Goal: Information Seeking & Learning: Learn about a topic

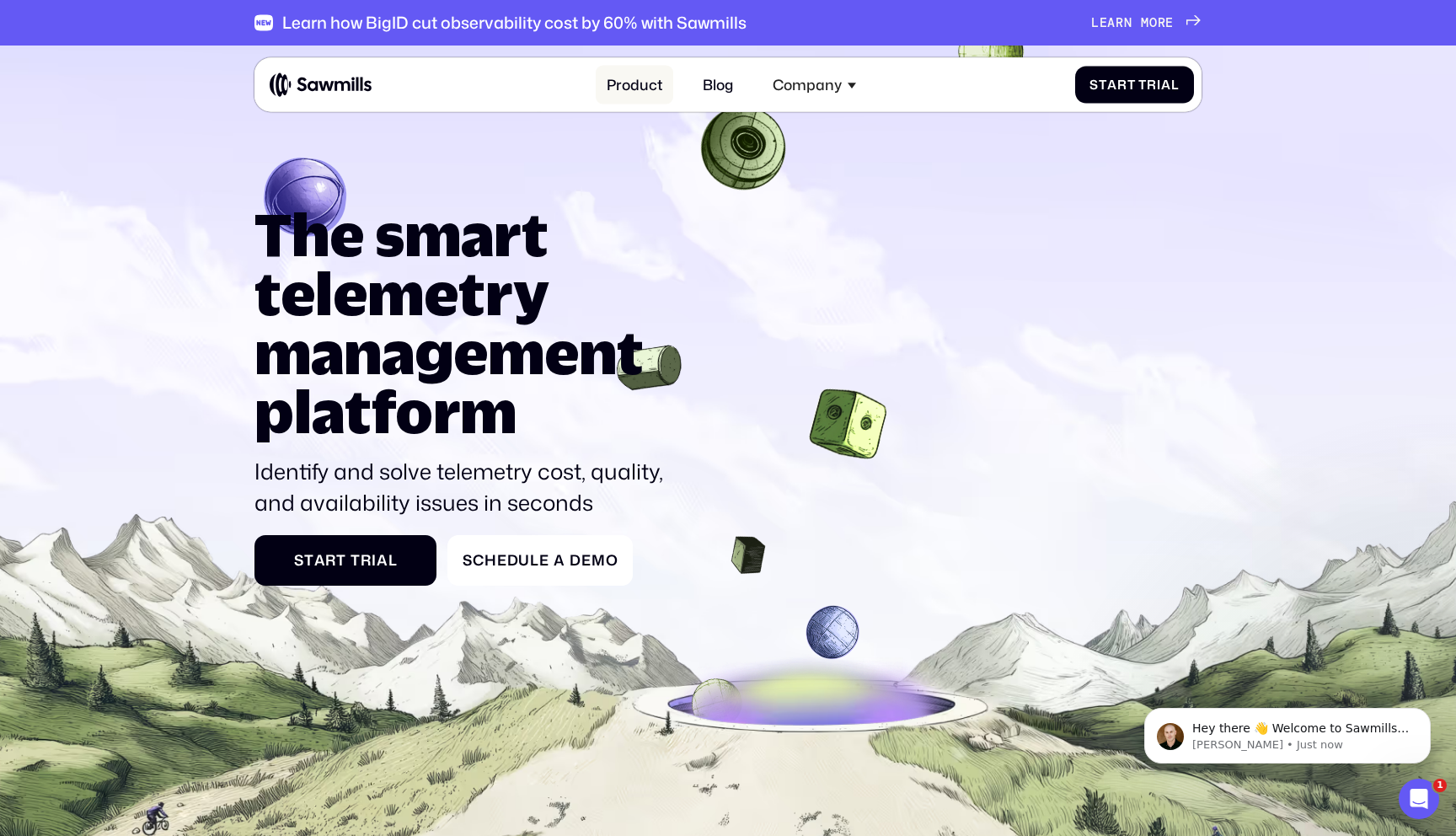
click at [637, 82] on link "Product" at bounding box center [635, 84] width 77 height 40
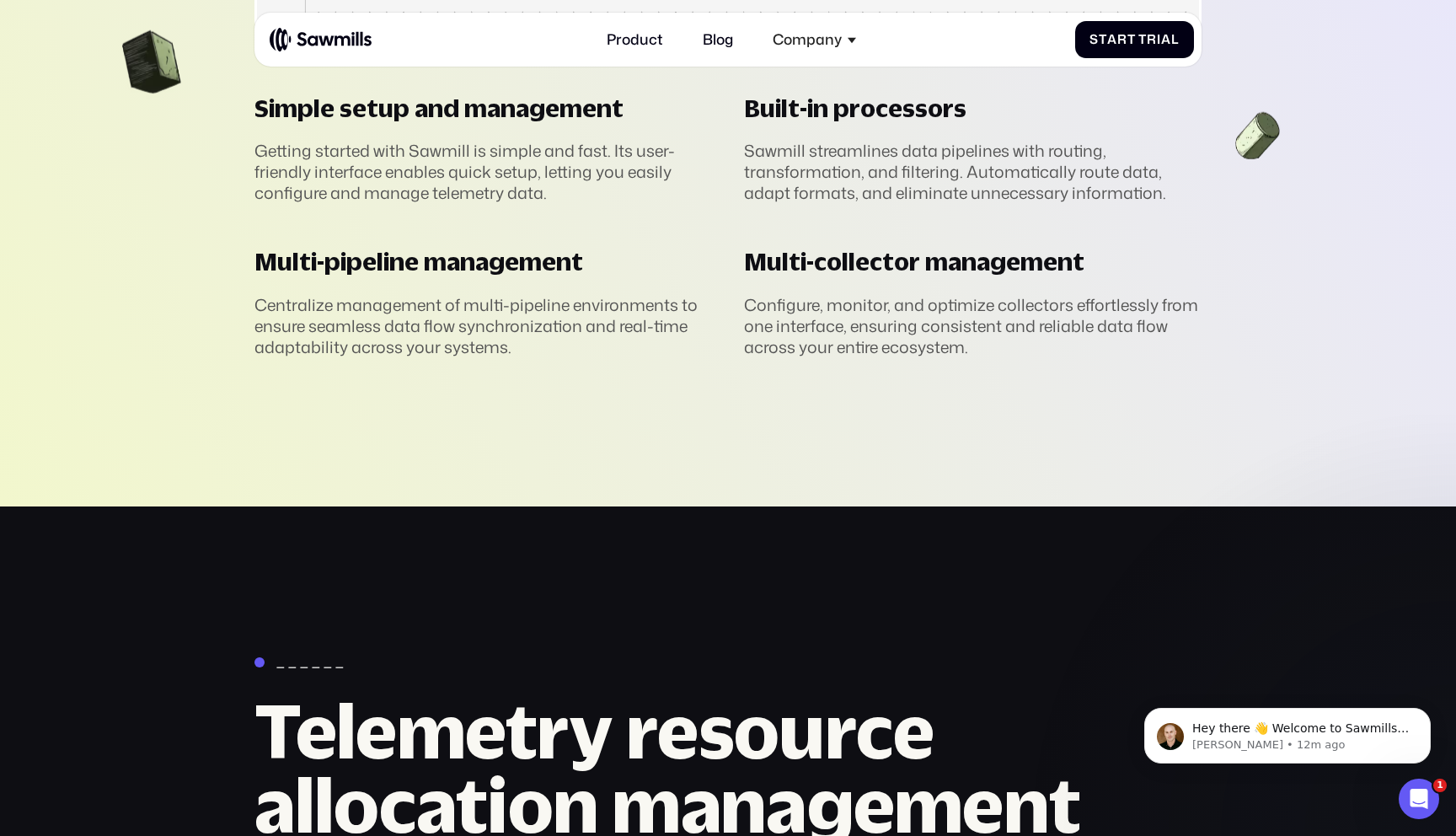
scroll to position [5136, 0]
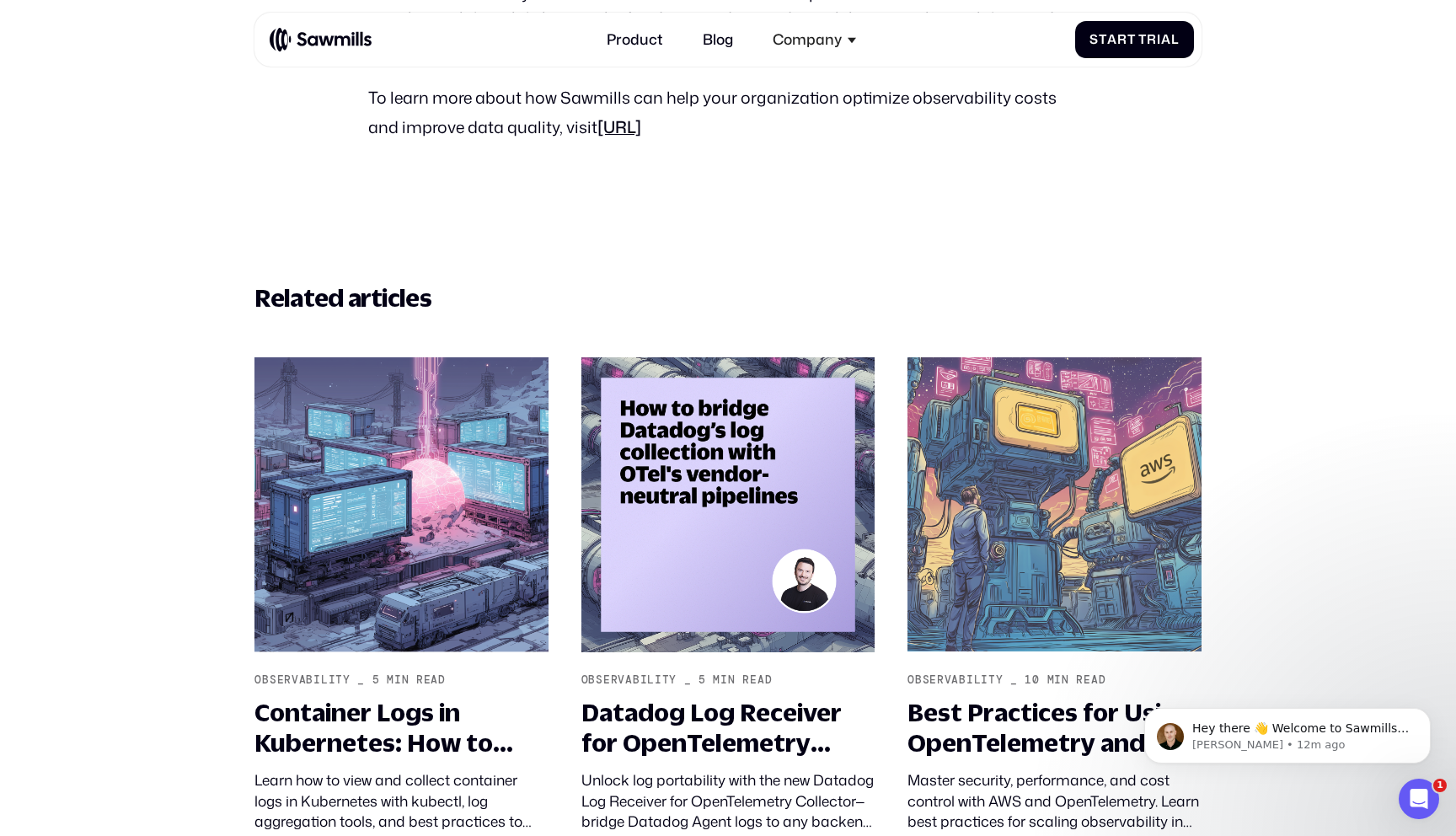
scroll to position [2915, 0]
